Goal: Task Accomplishment & Management: Use online tool/utility

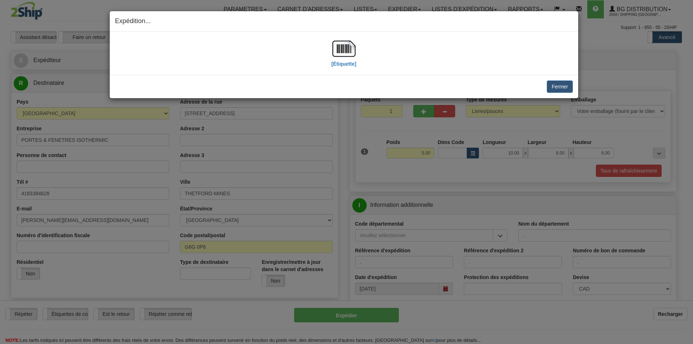
select select "2"
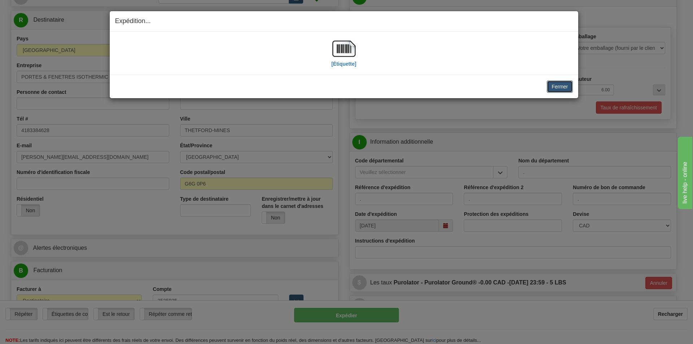
click at [558, 86] on button "Fermer" at bounding box center [560, 87] width 26 height 12
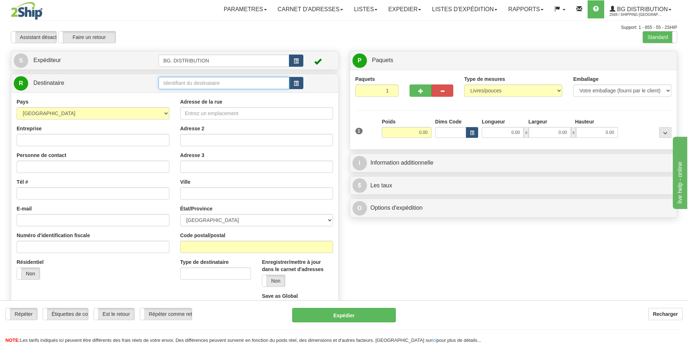
click at [236, 86] on input "text" at bounding box center [224, 83] width 131 height 12
type input "60154"
click button "Supprimer" at bounding box center [0, 0] width 0 height 0
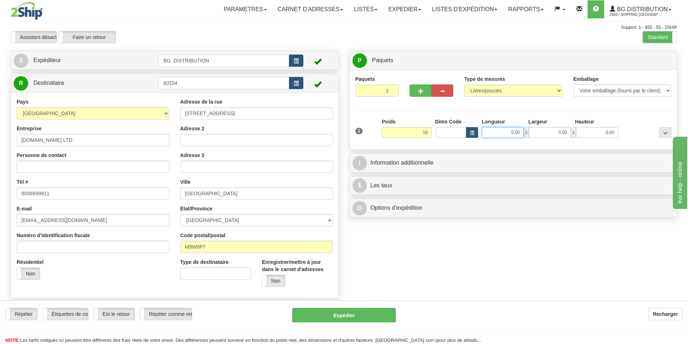
type input "18.00"
click at [519, 136] on input "0.00" at bounding box center [503, 132] width 42 height 11
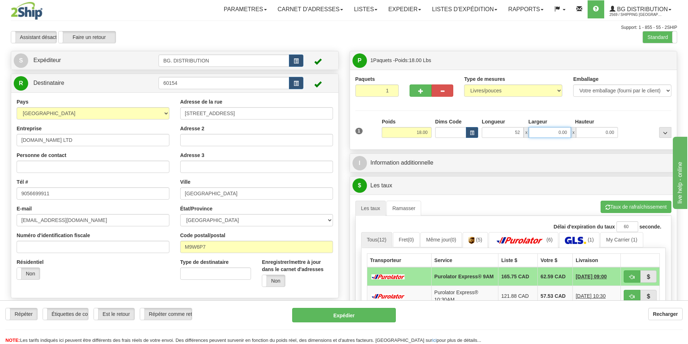
type input "52.00"
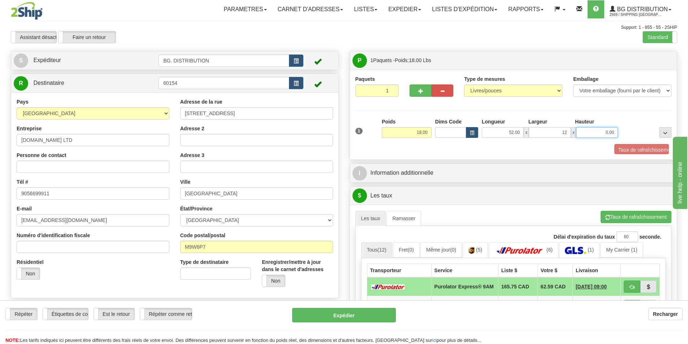
type input "12.00"
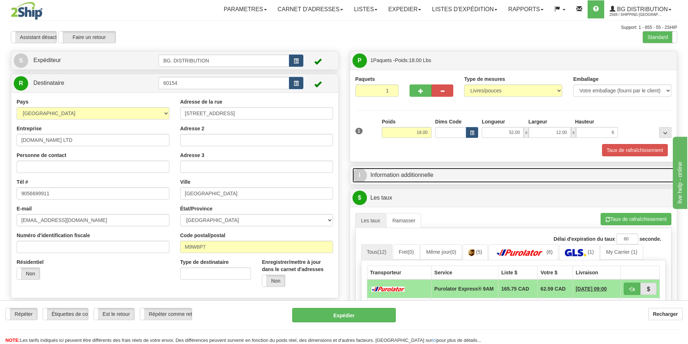
type input "6.00"
click at [360, 176] on span "I" at bounding box center [360, 175] width 14 height 14
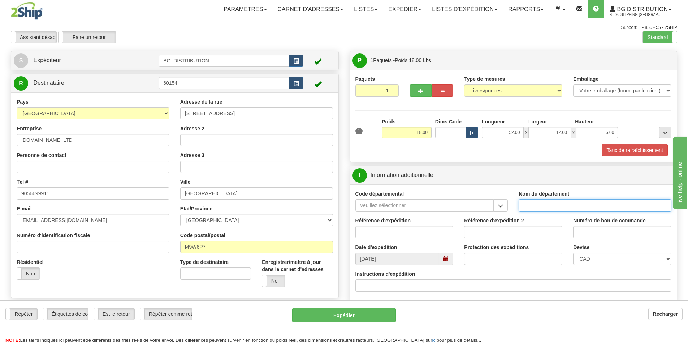
click at [594, 206] on input "Nom du département" at bounding box center [595, 205] width 153 height 12
type input "."
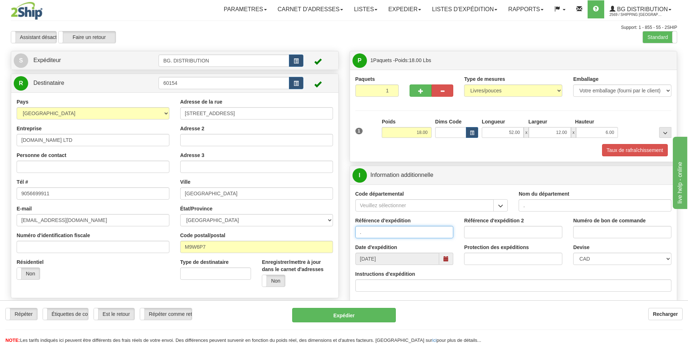
type input "."
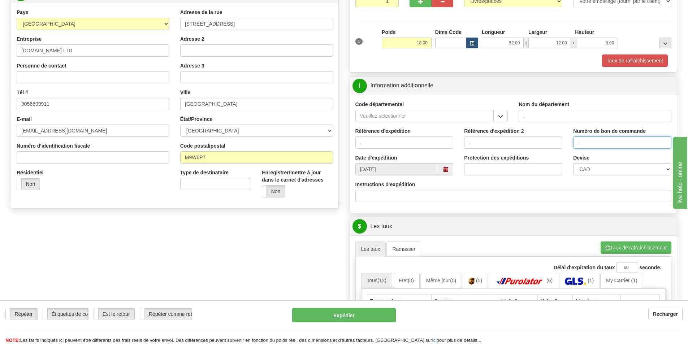
scroll to position [181, 0]
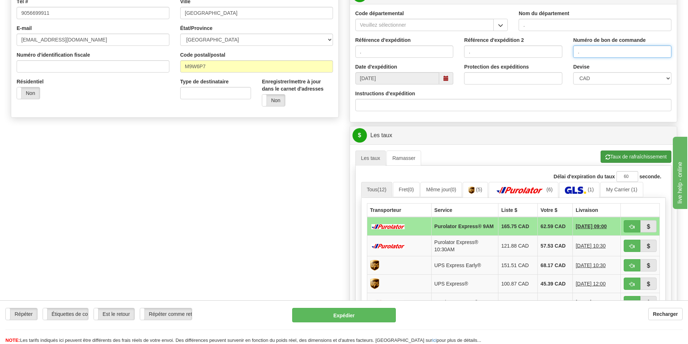
type input "."
click at [640, 159] on button "Taux de rafraîchissement" at bounding box center [636, 157] width 71 height 12
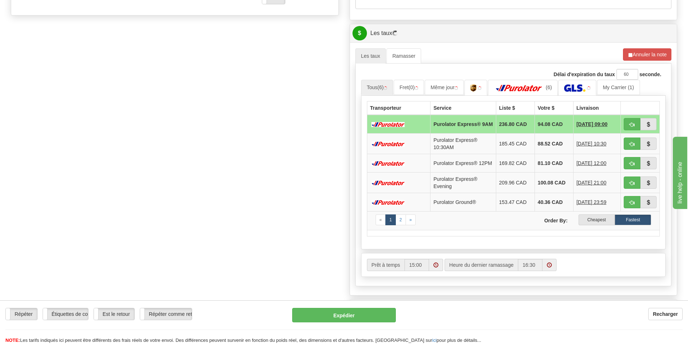
scroll to position [289, 0]
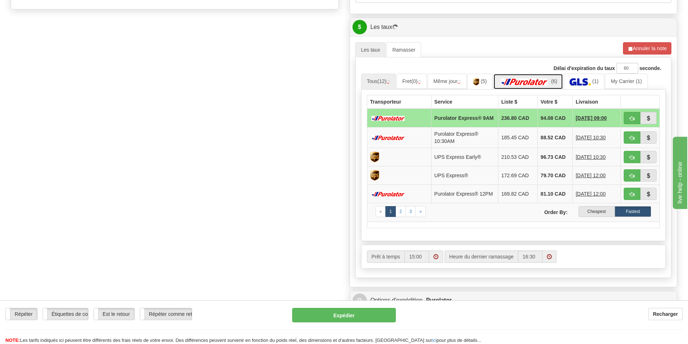
click at [539, 78] on img at bounding box center [524, 81] width 51 height 7
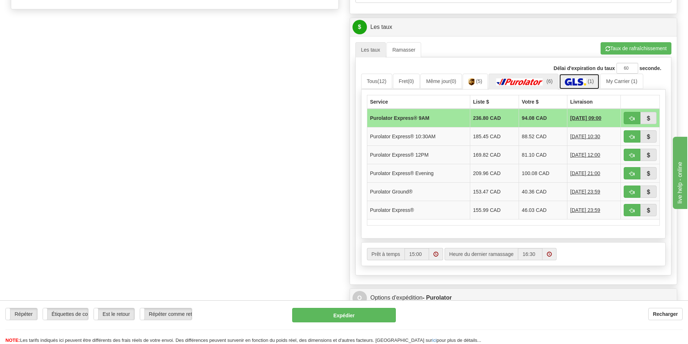
click at [586, 85] on img at bounding box center [575, 81] width 21 height 7
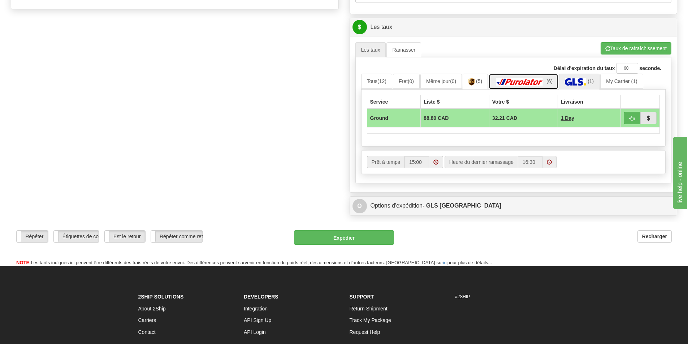
click at [522, 81] on img at bounding box center [519, 81] width 51 height 7
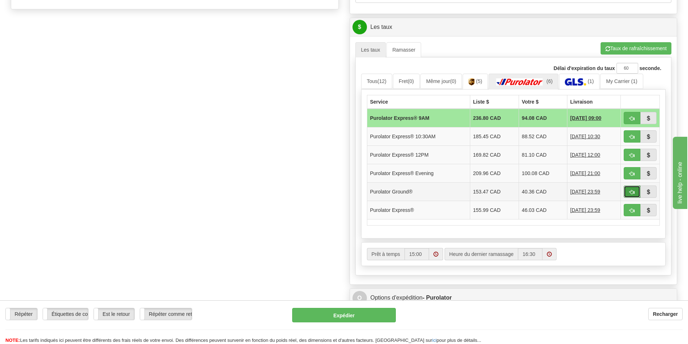
click at [630, 192] on span "button" at bounding box center [632, 192] width 5 height 5
type input "260"
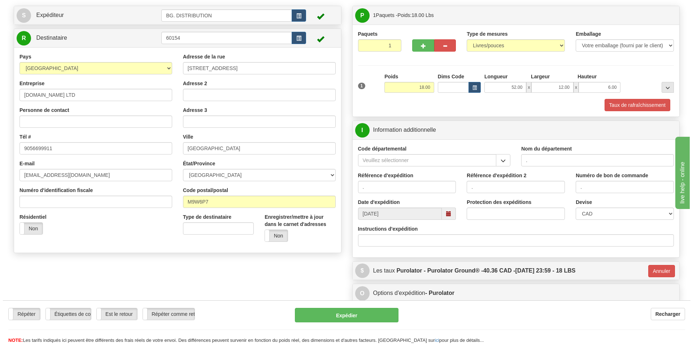
scroll to position [24, 0]
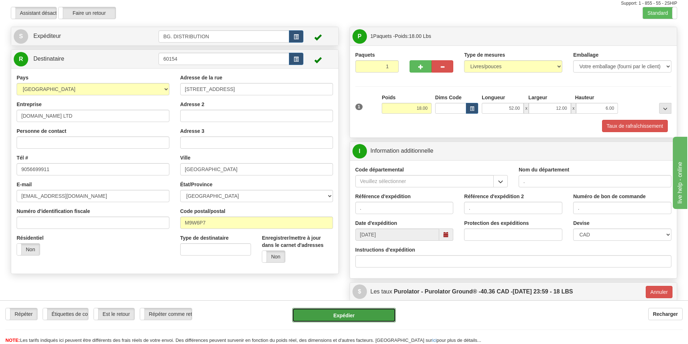
click at [338, 314] on button "Expédier" at bounding box center [344, 315] width 104 height 14
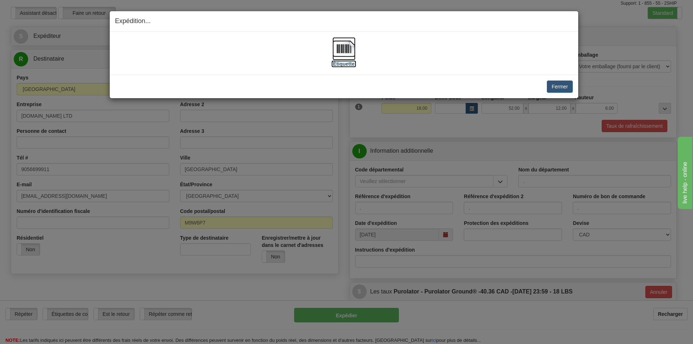
click at [351, 58] on img at bounding box center [344, 48] width 23 height 23
click at [561, 90] on button "Fermer" at bounding box center [560, 87] width 26 height 12
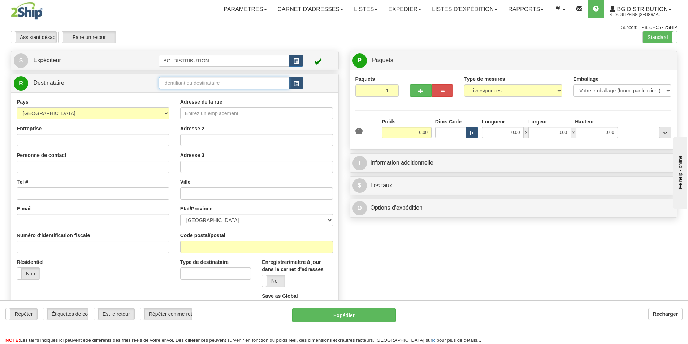
click at [211, 83] on input "text" at bounding box center [224, 83] width 131 height 12
type input "1055"
click button "Supprimer" at bounding box center [0, 0] width 0 height 0
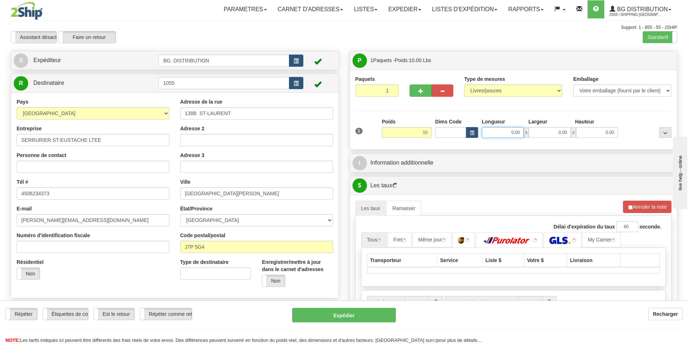
type input "10.00"
click at [513, 133] on input "0.00" at bounding box center [503, 132] width 42 height 11
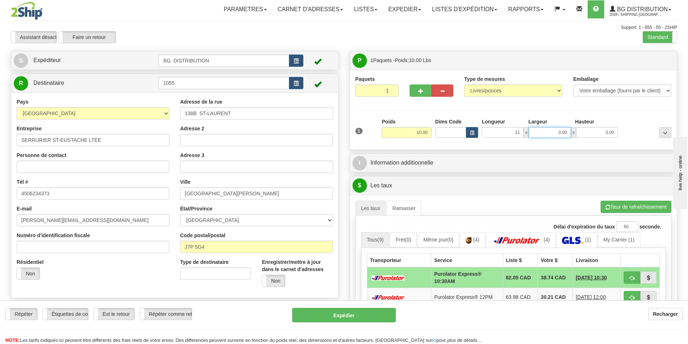
type input "11.00"
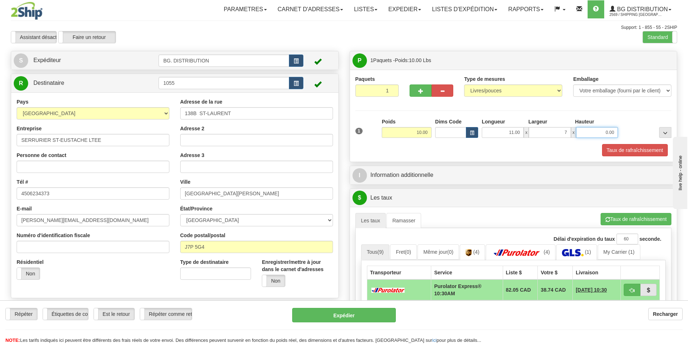
type input "7.00"
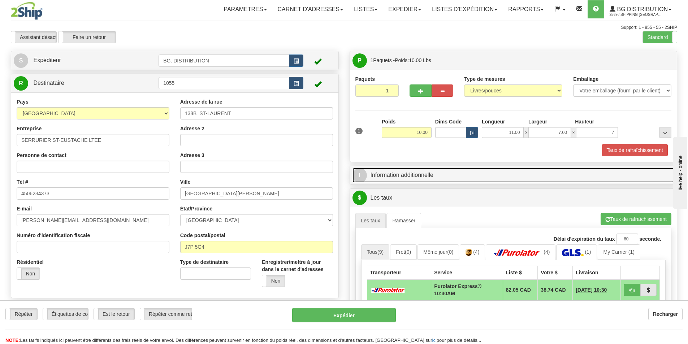
type input "7.00"
click at [364, 169] on span "I" at bounding box center [360, 175] width 14 height 14
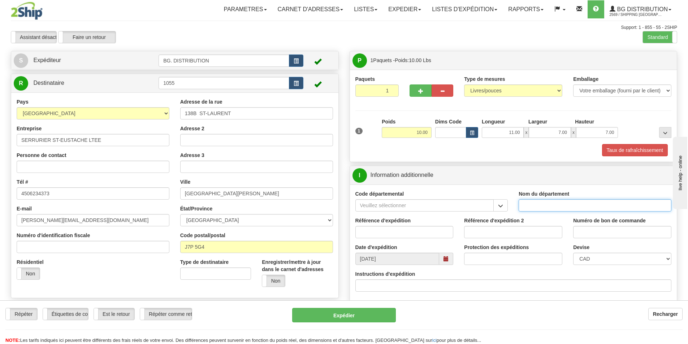
click at [567, 206] on input "Nom du département" at bounding box center [595, 205] width 153 height 12
type input "."
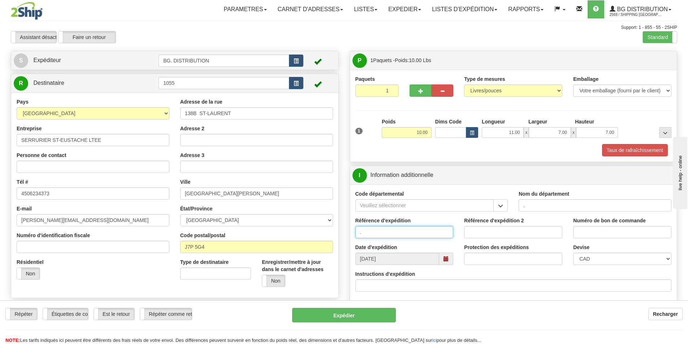
type input "."
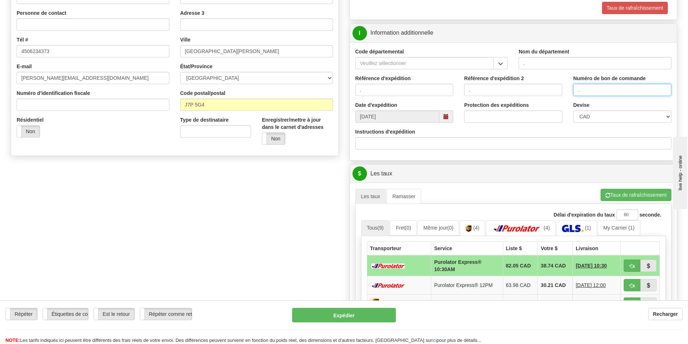
scroll to position [144, 0]
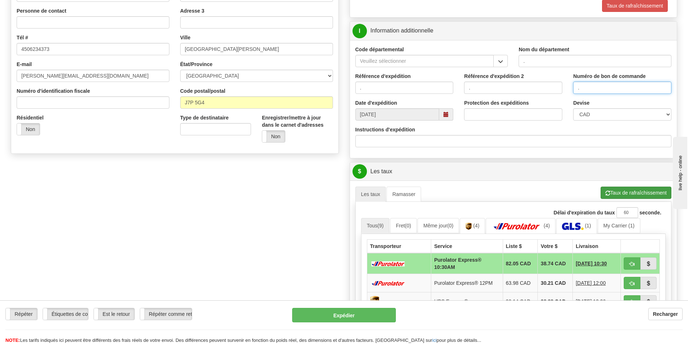
type input "."
click at [639, 191] on button "Taux de rafraîchissement" at bounding box center [636, 193] width 71 height 12
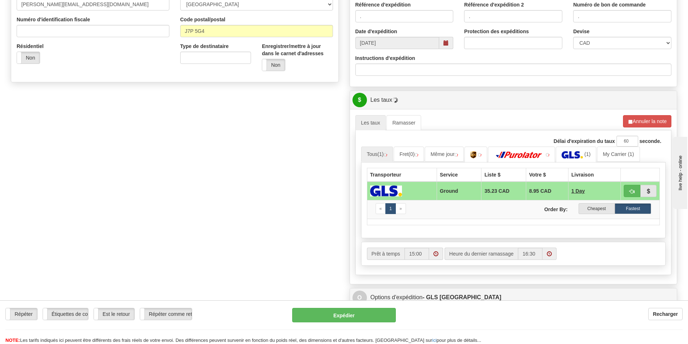
scroll to position [217, 0]
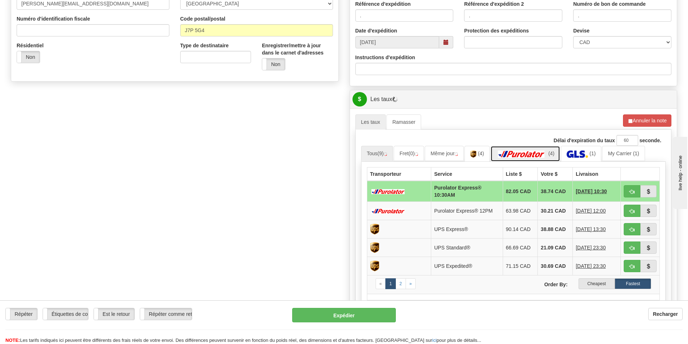
click at [535, 157] on img at bounding box center [521, 154] width 51 height 7
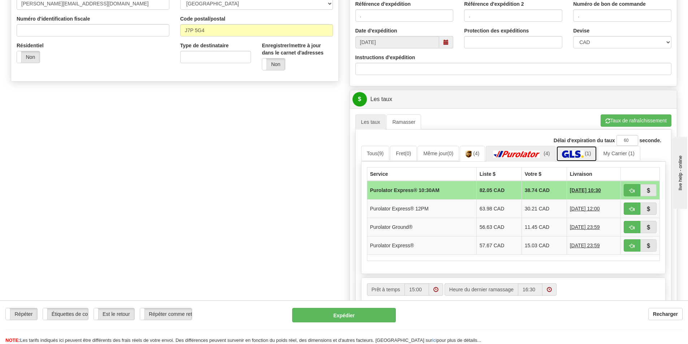
click at [582, 152] on img at bounding box center [572, 154] width 21 height 7
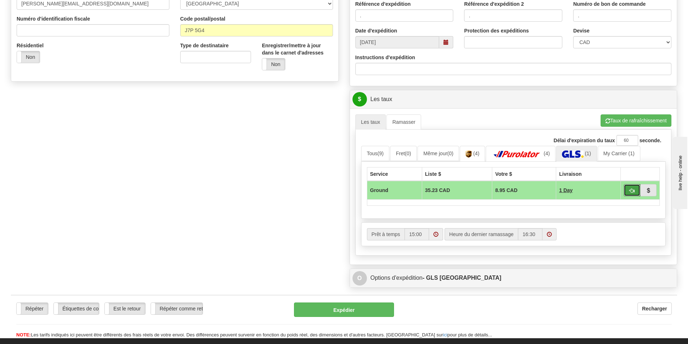
click at [624, 194] on button "button" at bounding box center [632, 190] width 17 height 12
type input "1"
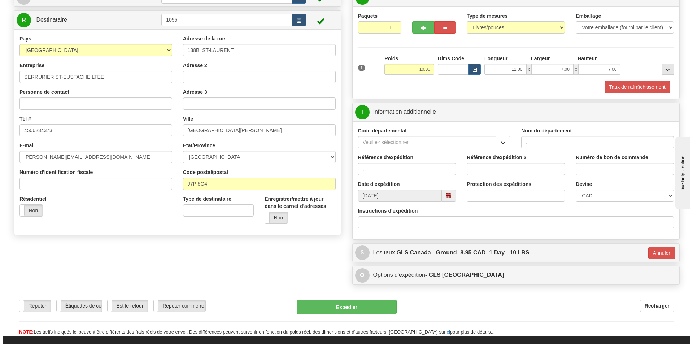
scroll to position [60, 0]
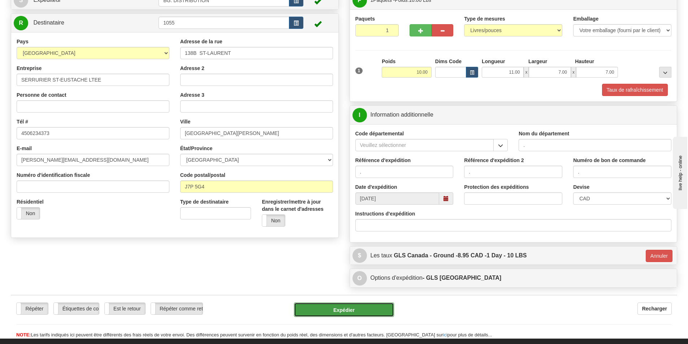
click at [360, 307] on button "Expédier" at bounding box center [344, 310] width 100 height 14
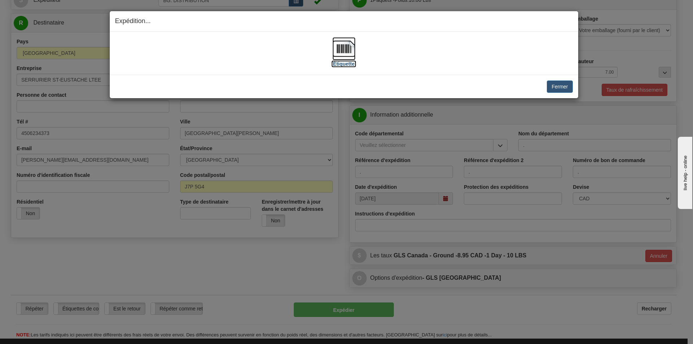
click at [349, 62] on label "[Étiquette]" at bounding box center [344, 63] width 25 height 7
click at [555, 83] on button "Fermer" at bounding box center [560, 87] width 26 height 12
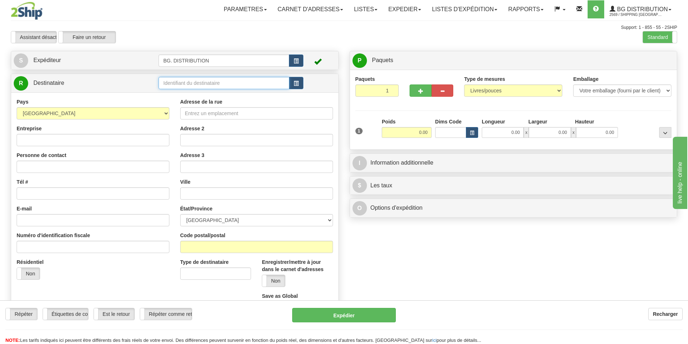
click at [191, 81] on input "text" at bounding box center [224, 83] width 131 height 12
click at [216, 111] on input "Adresse de la rue" at bounding box center [256, 113] width 153 height 12
type input "7685 METROPOLITAIN EST"
type input "ARCHITECTURAL UNIQUE"
type input "MONTRAL"
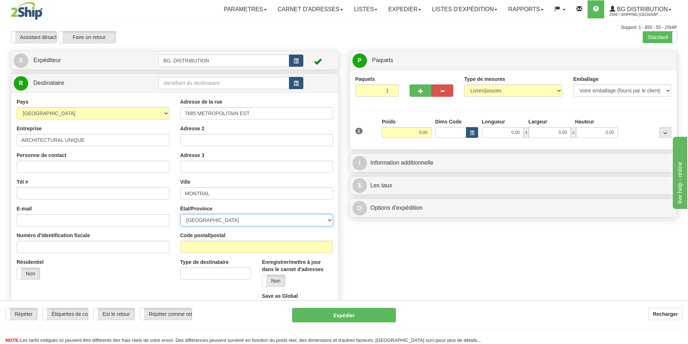
select select "QC"
type input "H1J1J8"
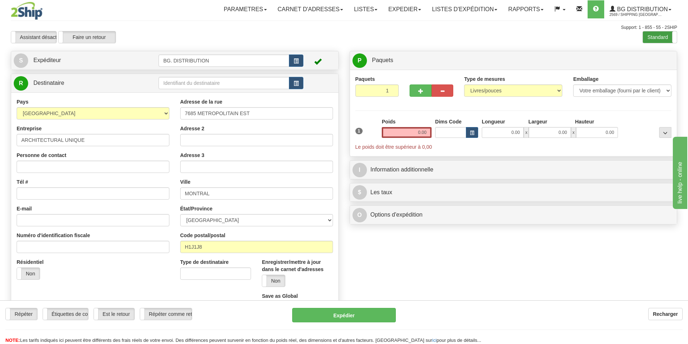
click at [667, 36] on label "Standard" at bounding box center [660, 37] width 34 height 12
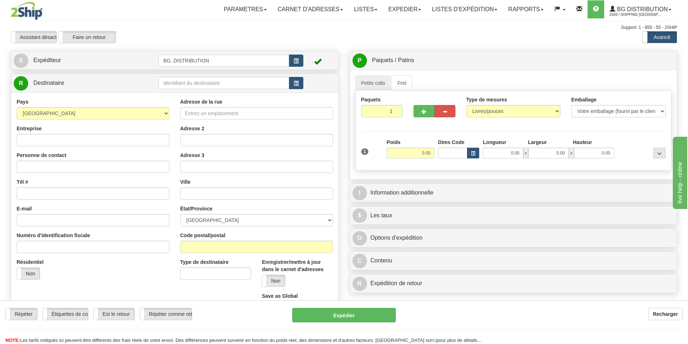
click at [209, 120] on div "Adresse de la rue Adresse 2 Adresse 3 Ville État/Province [GEOGRAPHIC_DATA] [GE…" at bounding box center [257, 208] width 164 height 221
click at [212, 108] on input "Adresse de la rue" at bounding box center [256, 113] width 153 height 12
type input "7685 METROPOLITAIN EST"
type input "ARCHITECTURAL UNIQUE"
type input "MONTRAL"
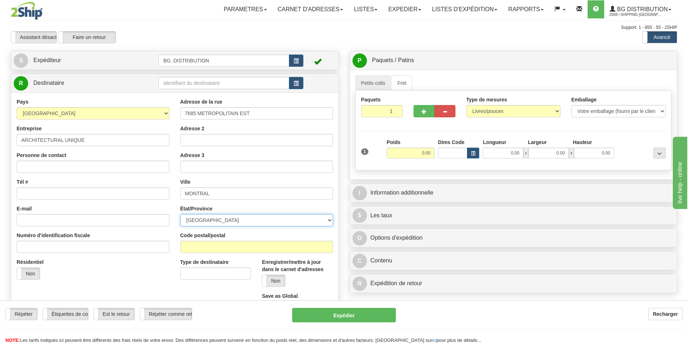
select select "QC"
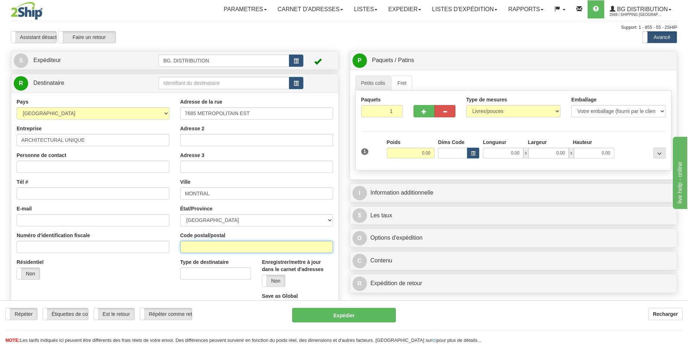
type input "H1J1J8"
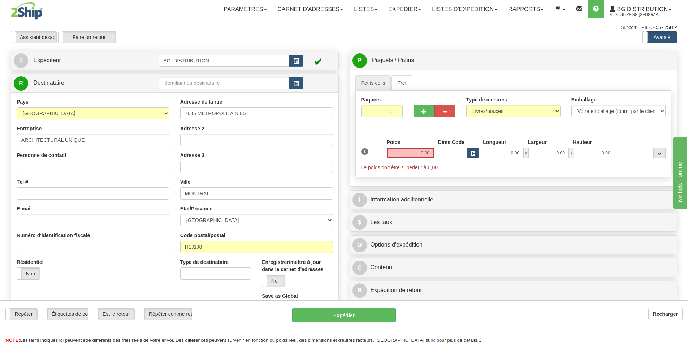
drag, startPoint x: 407, startPoint y: 147, endPoint x: 415, endPoint y: 151, distance: 8.6
click at [411, 147] on div "Poids 0.00" at bounding box center [411, 149] width 48 height 20
click at [409, 154] on input "0.00" at bounding box center [411, 153] width 48 height 11
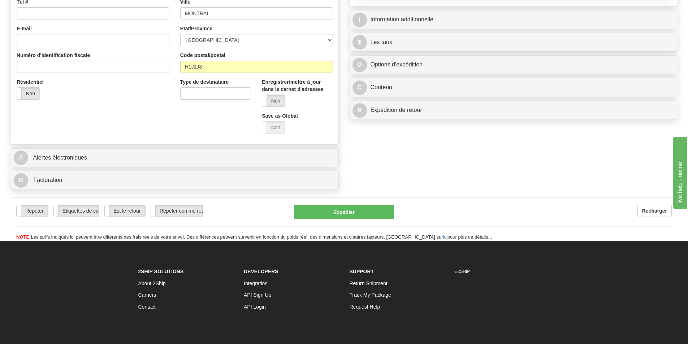
scroll to position [181, 0]
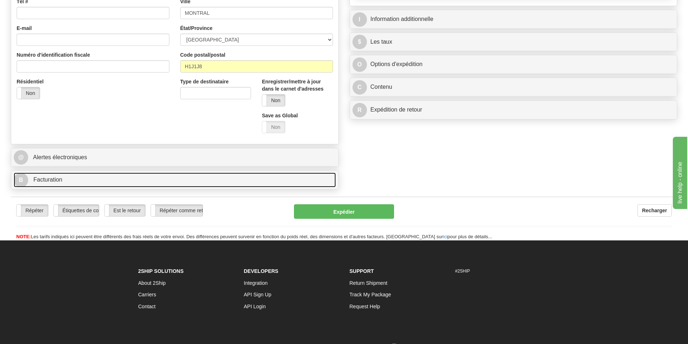
type input "0.00"
click at [90, 180] on link "B Facturation" at bounding box center [175, 180] width 322 height 15
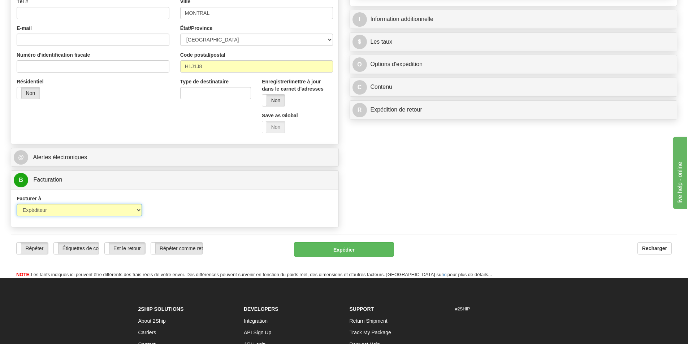
click at [129, 210] on select "Expéditeur Destinataire Tierce personne Collecter" at bounding box center [79, 210] width 125 height 12
select select "2"
click at [17, 204] on select "Expéditeur Destinataire Tierce personne Collecter" at bounding box center [79, 210] width 125 height 12
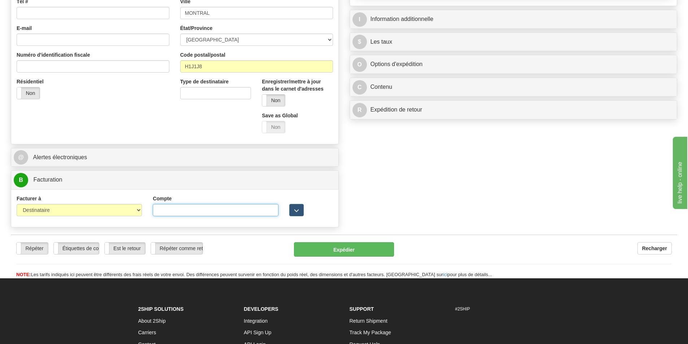
click at [216, 210] on input "Compte" at bounding box center [215, 210] width 125 height 12
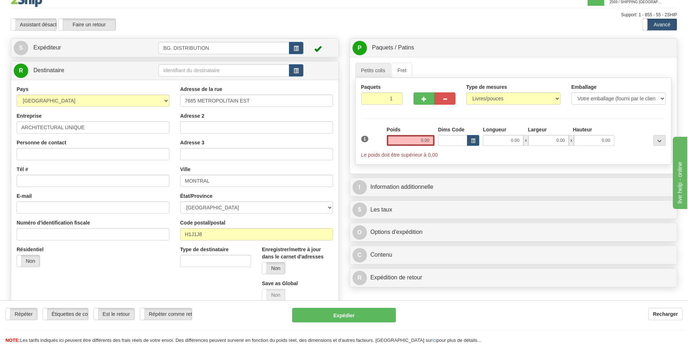
scroll to position [0, 0]
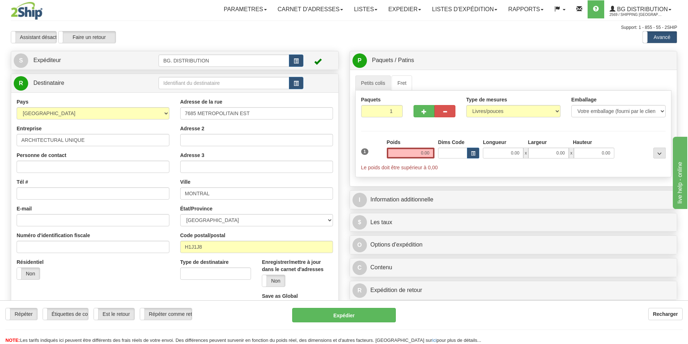
type input "879364"
drag, startPoint x: 410, startPoint y: 149, endPoint x: 439, endPoint y: 154, distance: 30.0
click at [439, 154] on div "1 Poids 0.00 Dims Code 0.00" at bounding box center [513, 155] width 308 height 33
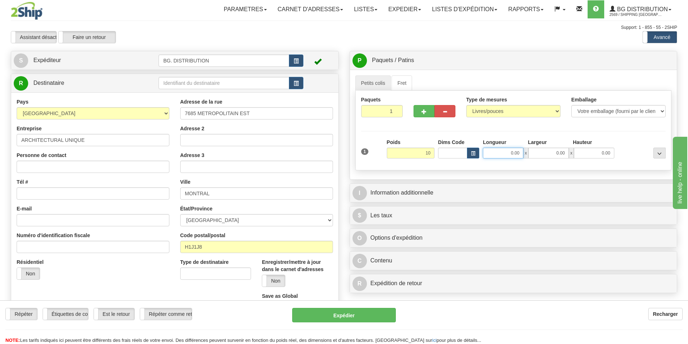
type input "10.00"
click at [507, 152] on input "0.00" at bounding box center [503, 153] width 40 height 11
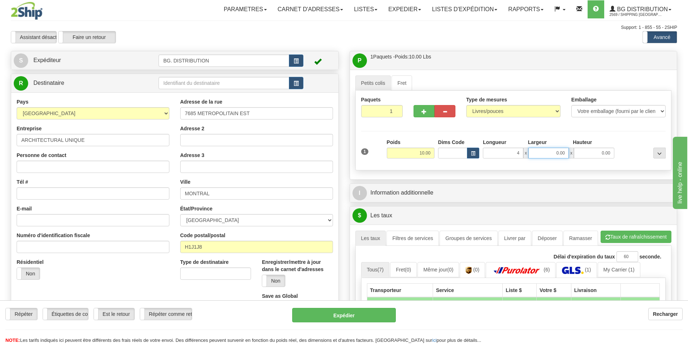
type input "4.00"
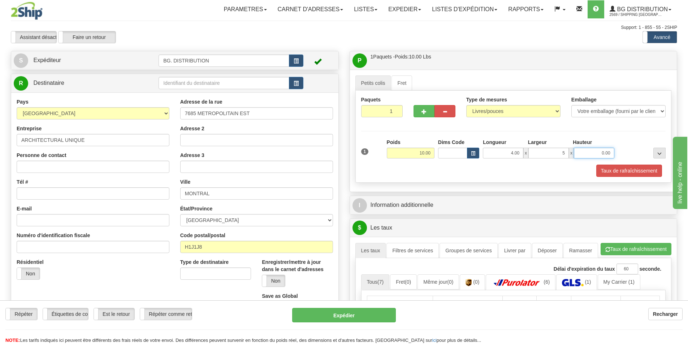
type input "5.00"
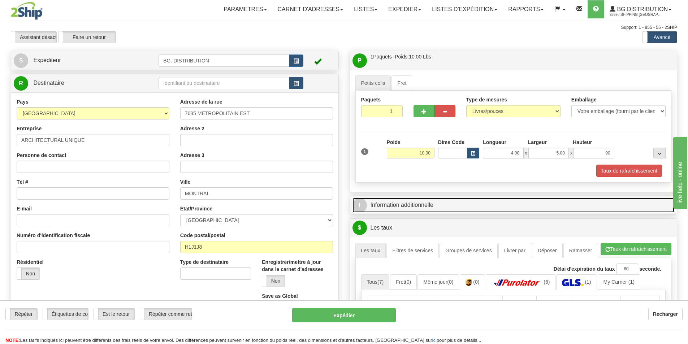
type input "90.00"
click at [434, 205] on link "I Information additionnelle" at bounding box center [514, 205] width 322 height 15
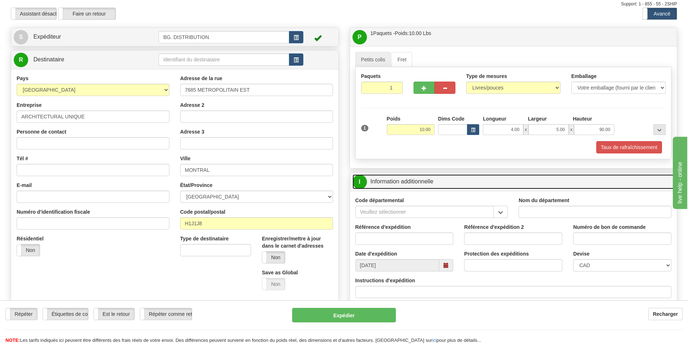
scroll to position [36, 0]
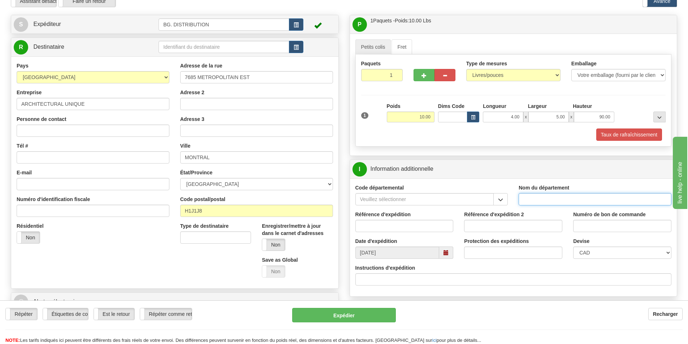
click at [555, 199] on input "Nom du département" at bounding box center [595, 199] width 153 height 12
type input "."
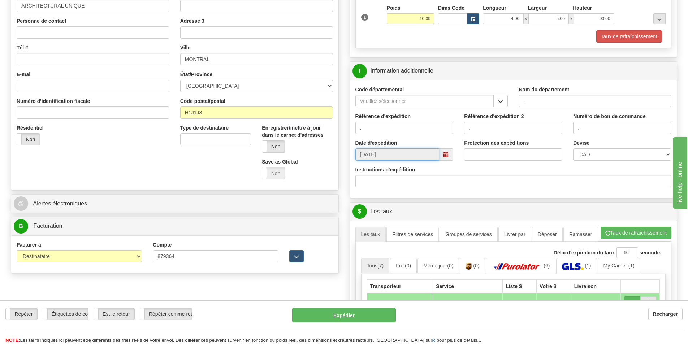
scroll to position [144, 0]
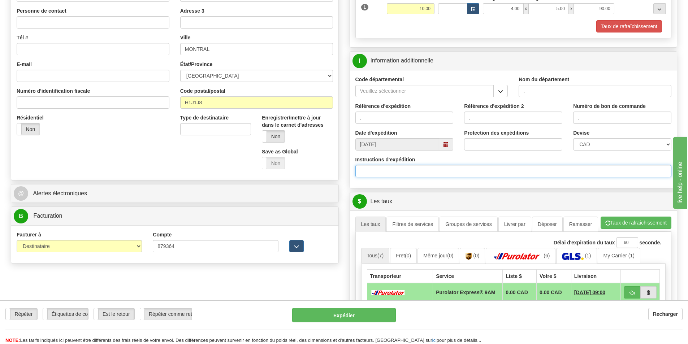
click at [388, 169] on input "Instructions d'expédition" at bounding box center [513, 171] width 316 height 12
type input "ERREUR D'ITEM"
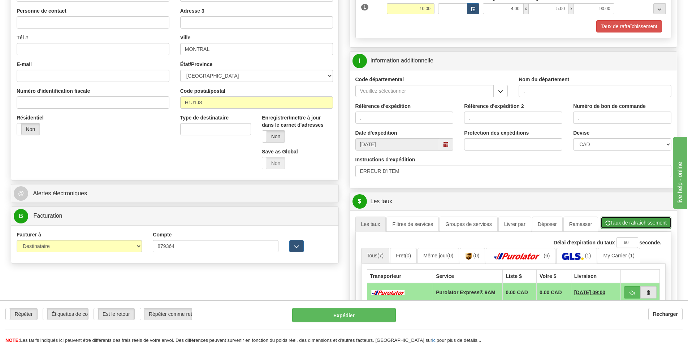
click at [641, 221] on button "Taux de rafraîchissement" at bounding box center [636, 223] width 71 height 12
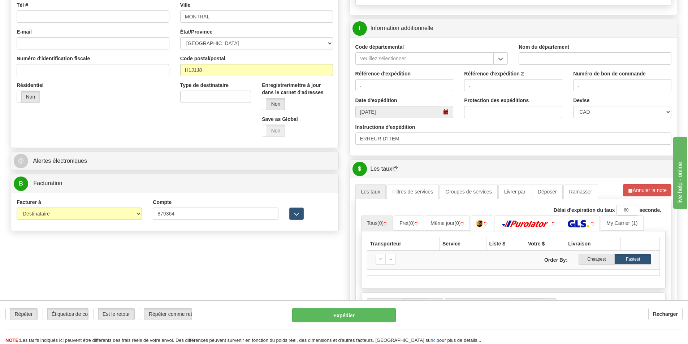
scroll to position [289, 0]
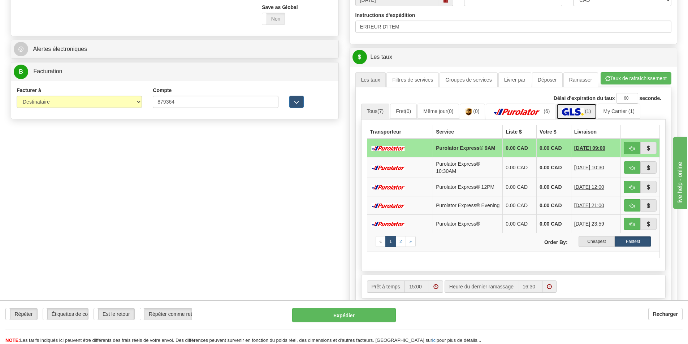
click at [576, 115] on img at bounding box center [572, 111] width 21 height 7
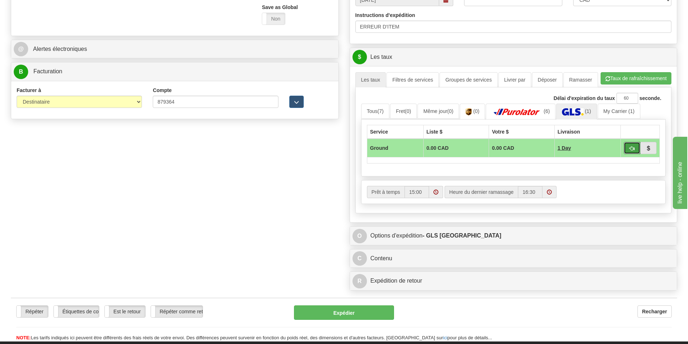
click at [626, 146] on button "button" at bounding box center [632, 148] width 17 height 12
type input "1"
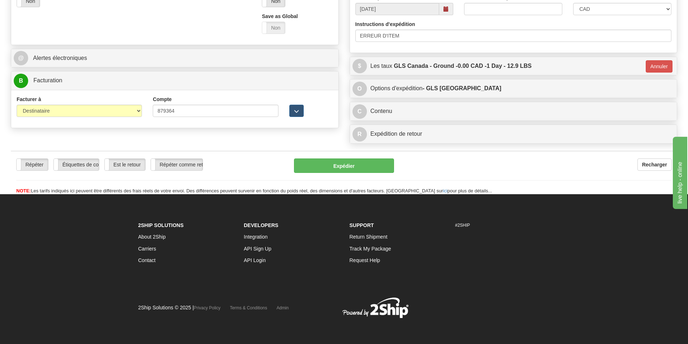
scroll to position [280, 0]
click at [362, 167] on button "Expédier" at bounding box center [344, 166] width 100 height 14
click at [345, 167] on button "Expédier" at bounding box center [344, 166] width 100 height 14
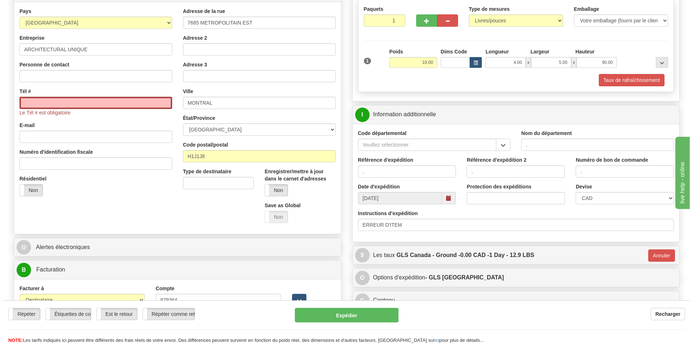
scroll to position [27, 0]
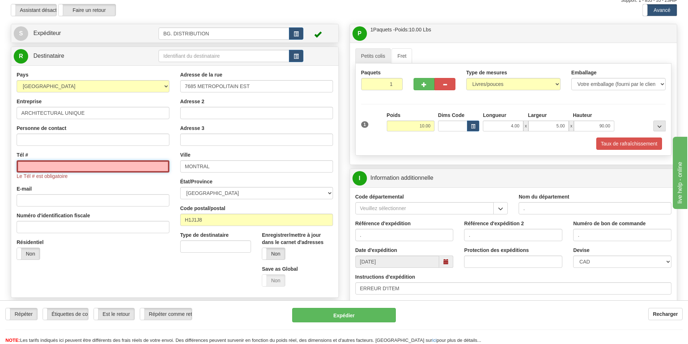
click at [51, 165] on input "Tél #" at bounding box center [93, 166] width 153 height 12
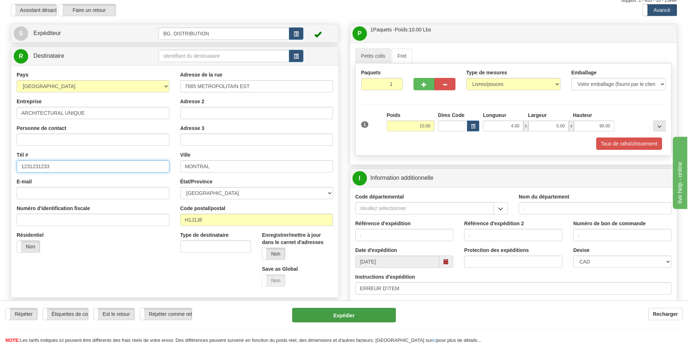
type input "1231231233"
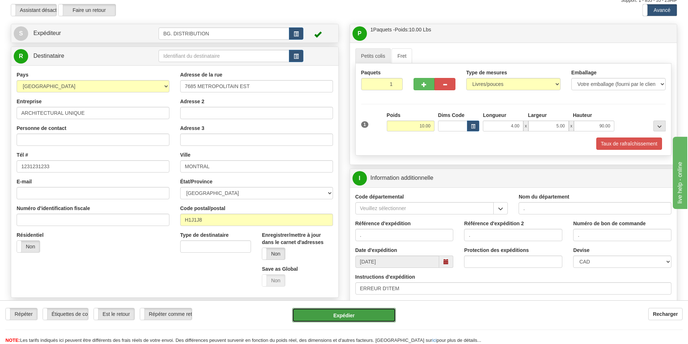
click at [346, 316] on button "Expédier" at bounding box center [344, 315] width 104 height 14
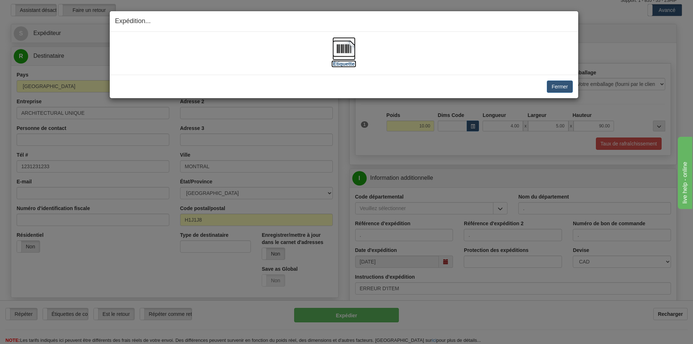
click at [343, 53] on img at bounding box center [344, 48] width 23 height 23
click at [554, 84] on button "Fermer" at bounding box center [560, 87] width 26 height 12
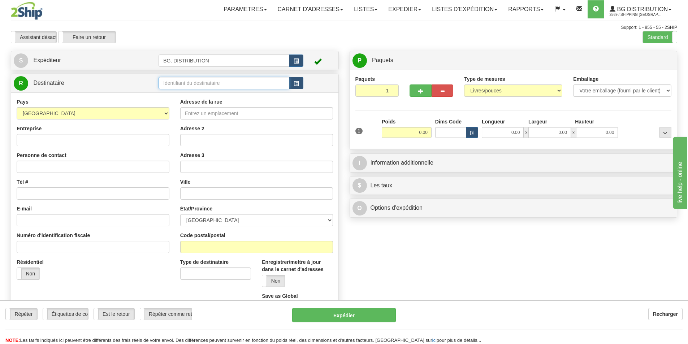
click at [207, 83] on input "text" at bounding box center [224, 83] width 131 height 12
type input "20165"
click button "Supprimer" at bounding box center [0, 0] width 0 height 0
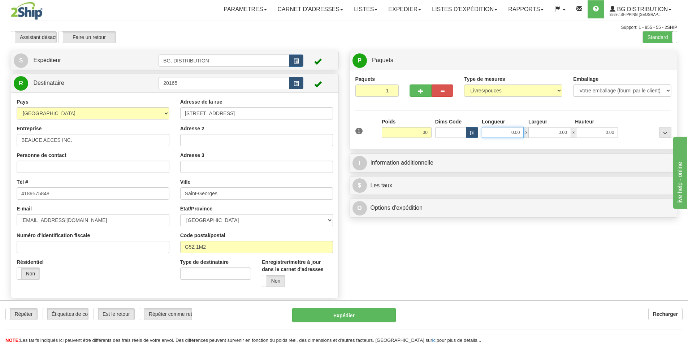
type input "30.00"
click at [498, 135] on input "0.00" at bounding box center [503, 132] width 42 height 11
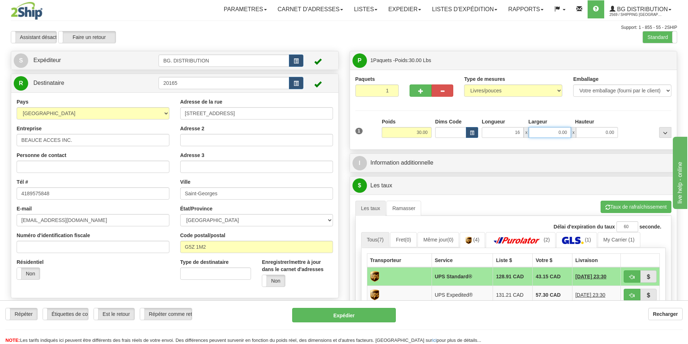
type input "16.00"
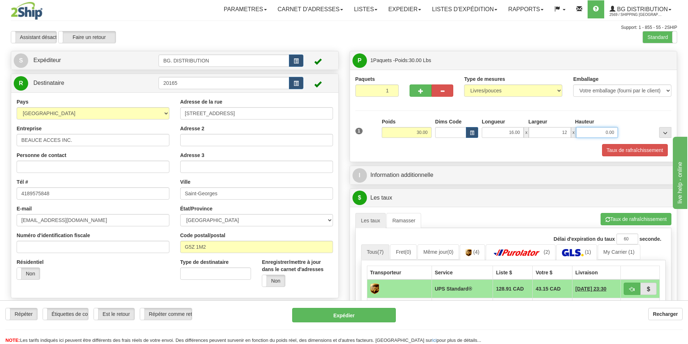
type input "12.00"
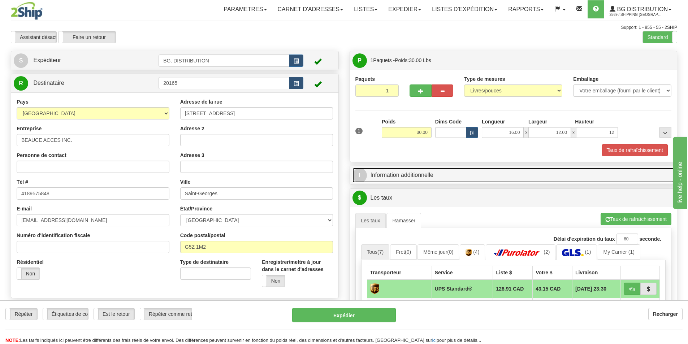
type input "12.00"
click at [359, 177] on span "I" at bounding box center [360, 175] width 14 height 14
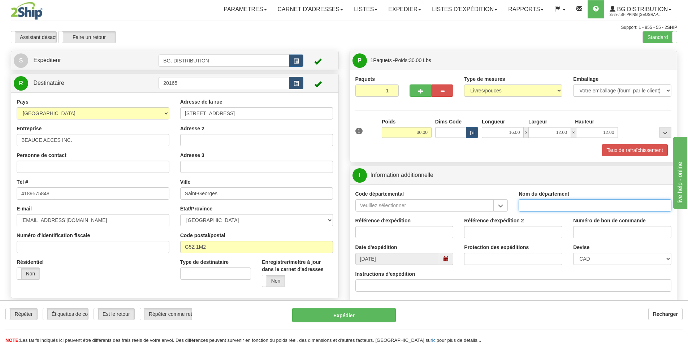
click at [561, 199] on input "Nom du département" at bounding box center [595, 205] width 153 height 12
type input "."
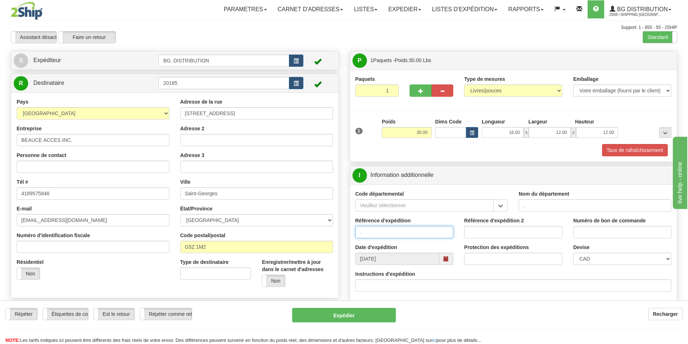
type input "."
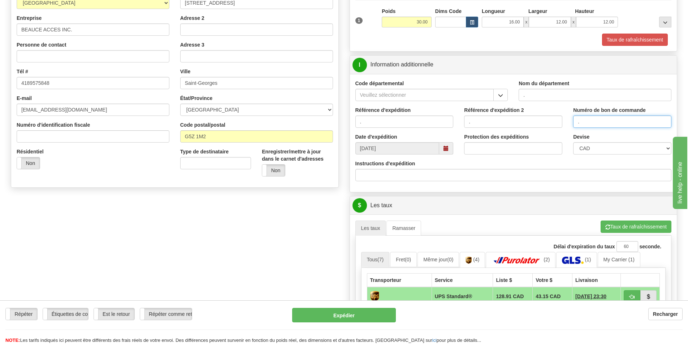
scroll to position [217, 0]
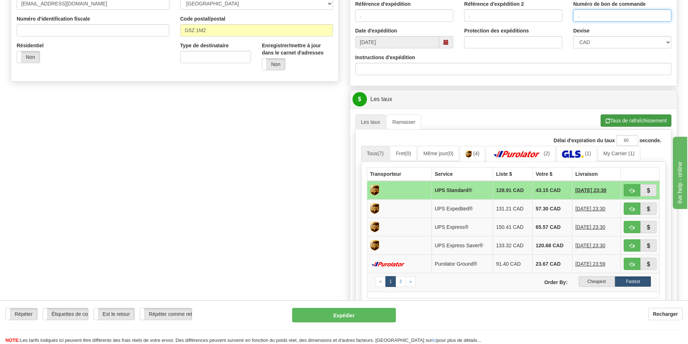
type input "."
click at [614, 117] on button "Taux de rafraîchissement" at bounding box center [636, 120] width 71 height 12
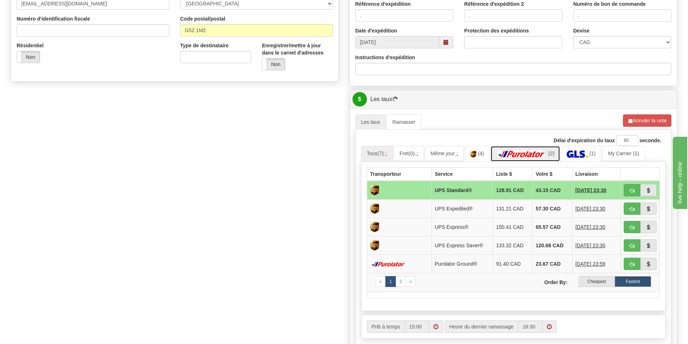
click at [542, 152] on img at bounding box center [521, 154] width 51 height 7
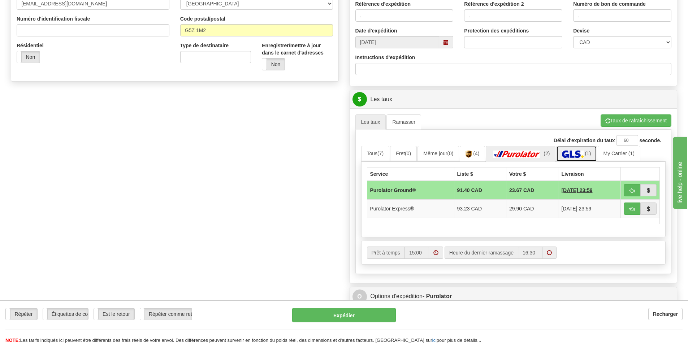
click at [591, 155] on span "(1)" at bounding box center [588, 154] width 6 height 6
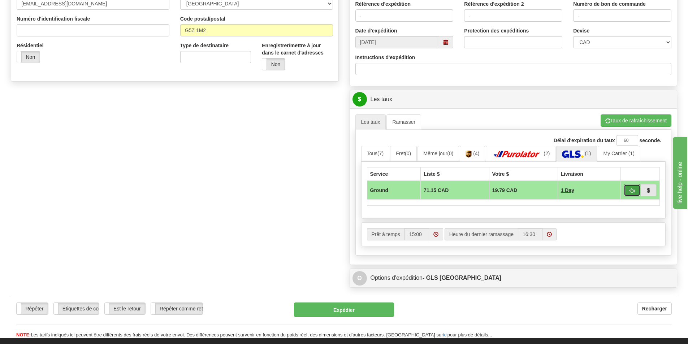
click at [633, 193] on span "button" at bounding box center [632, 191] width 5 height 5
type input "1"
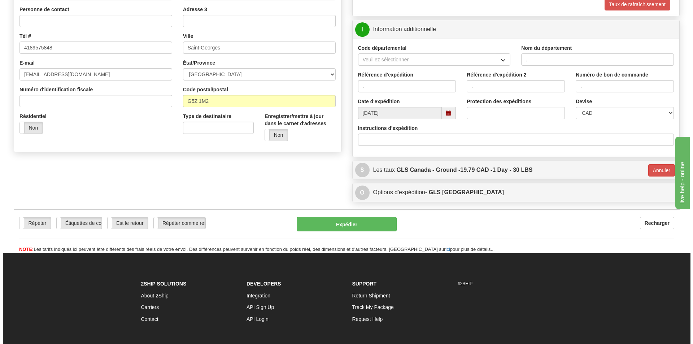
scroll to position [61, 0]
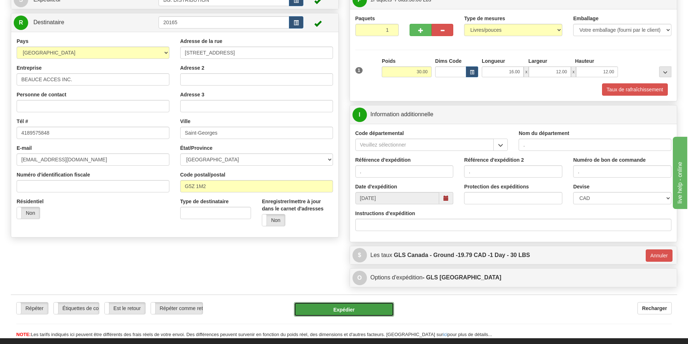
click at [343, 313] on button "Expédier" at bounding box center [344, 309] width 100 height 14
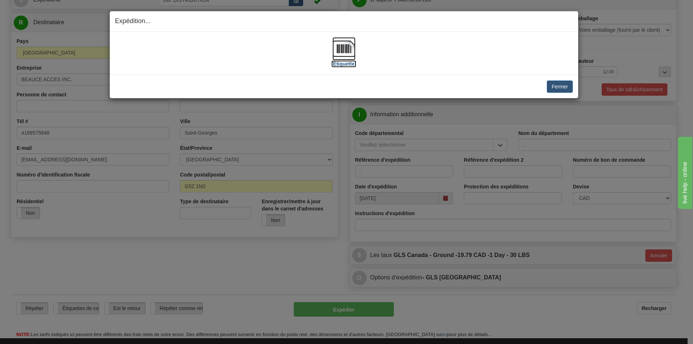
click at [351, 64] on label "[Étiquette]" at bounding box center [344, 63] width 25 height 7
click at [559, 85] on button "Fermer" at bounding box center [560, 87] width 26 height 12
